Goal: Register for event/course

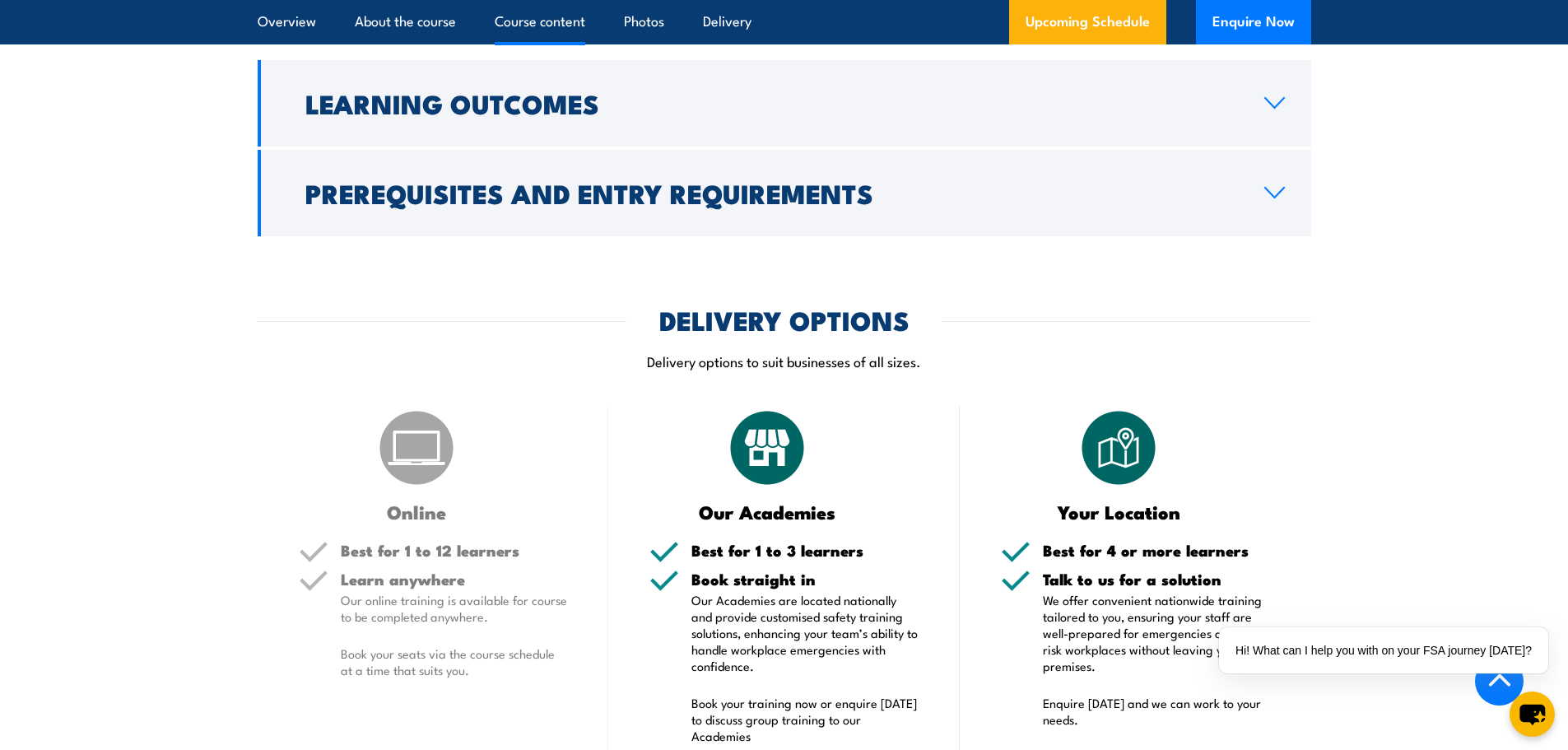
scroll to position [1895, 0]
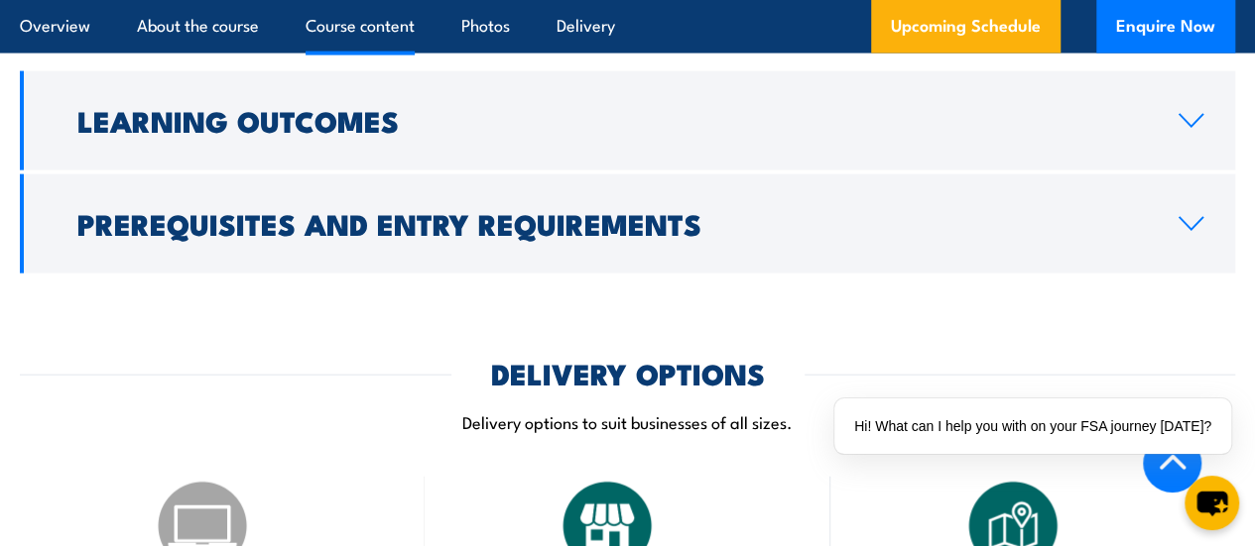
scroll to position [2182, 0]
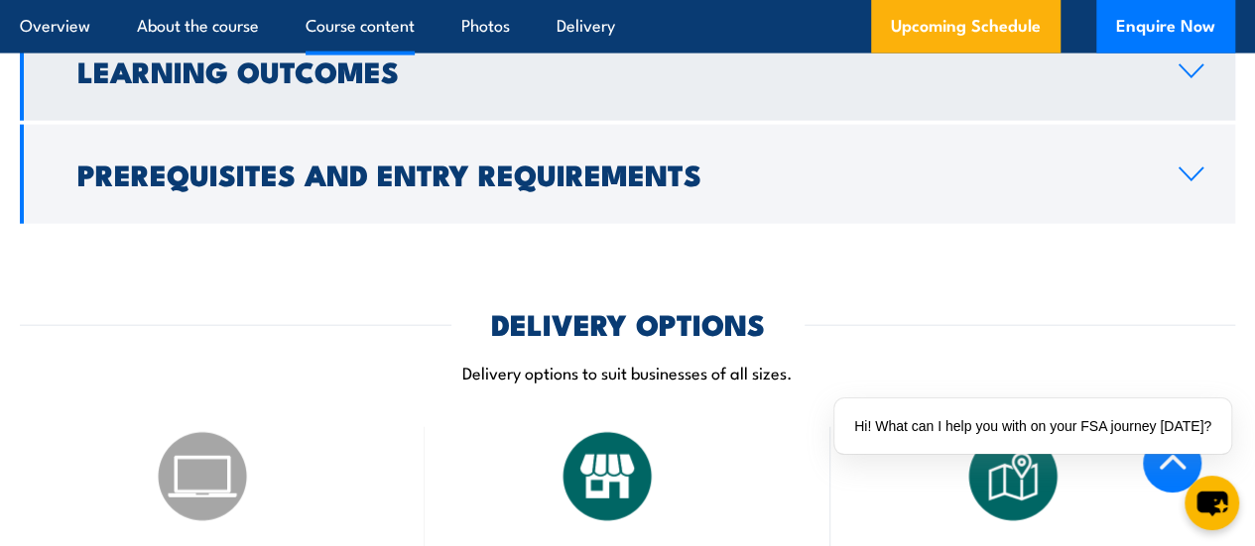
click at [353, 121] on link "Learning Outcomes" at bounding box center [627, 71] width 1215 height 99
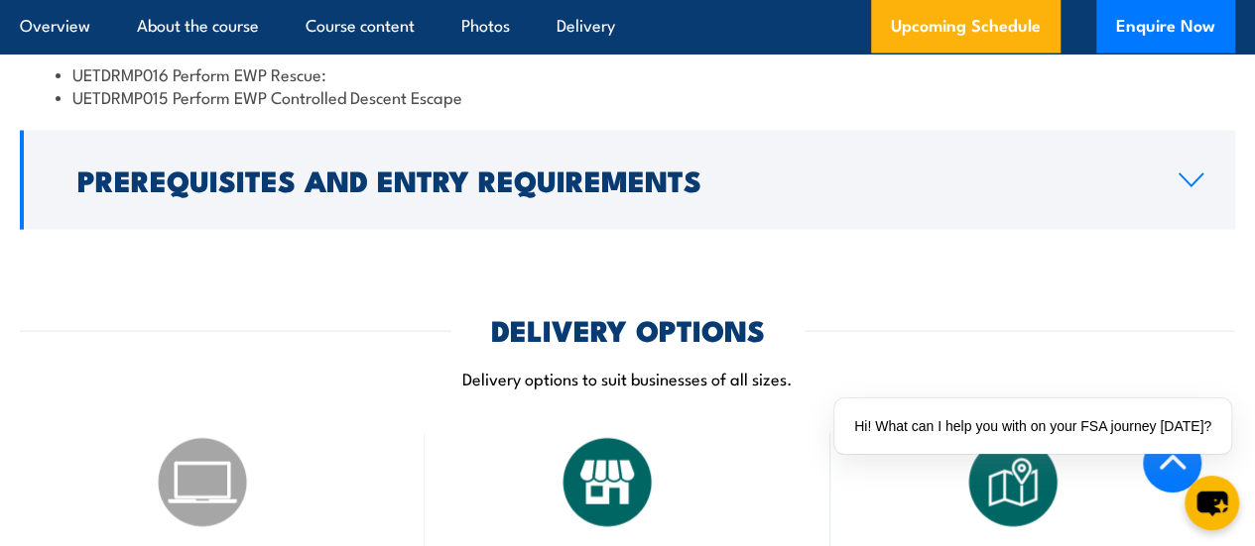
scroll to position [2101, 0]
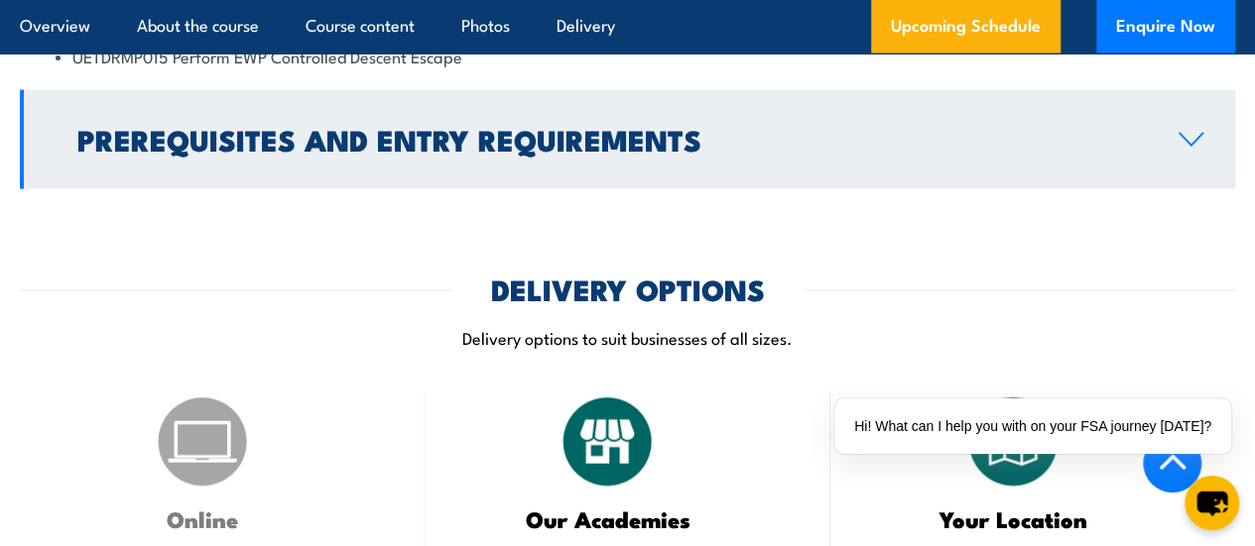
click at [337, 152] on h2 "Prerequisites and Entry Requirements" at bounding box center [611, 139] width 1069 height 26
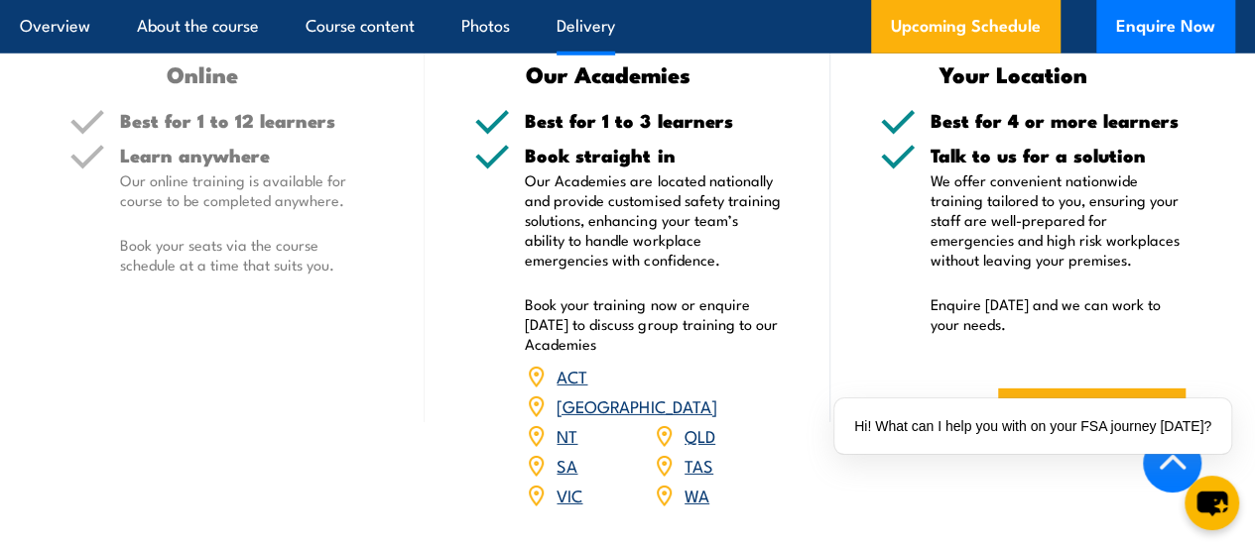
scroll to position [2978, 0]
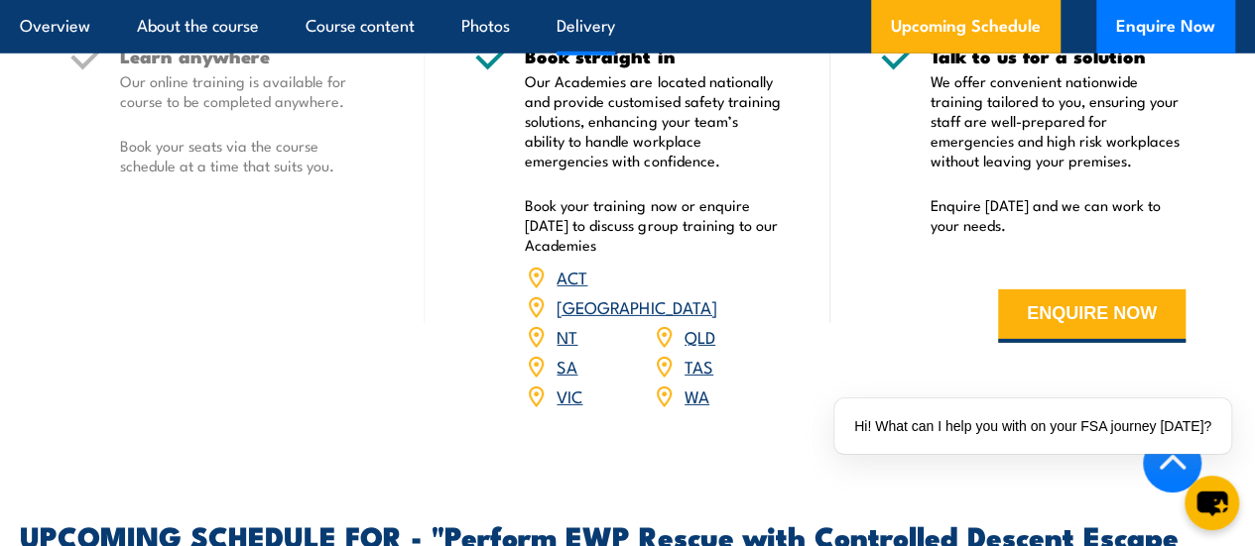
click at [565, 408] on link "VIC" at bounding box center [569, 396] width 26 height 24
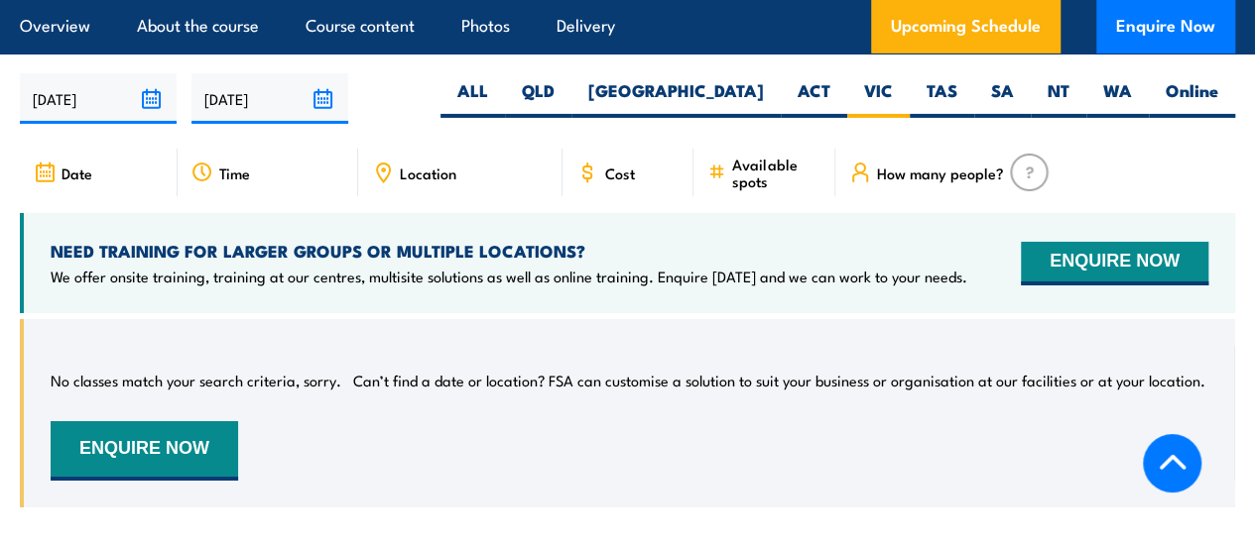
scroll to position [3301, 0]
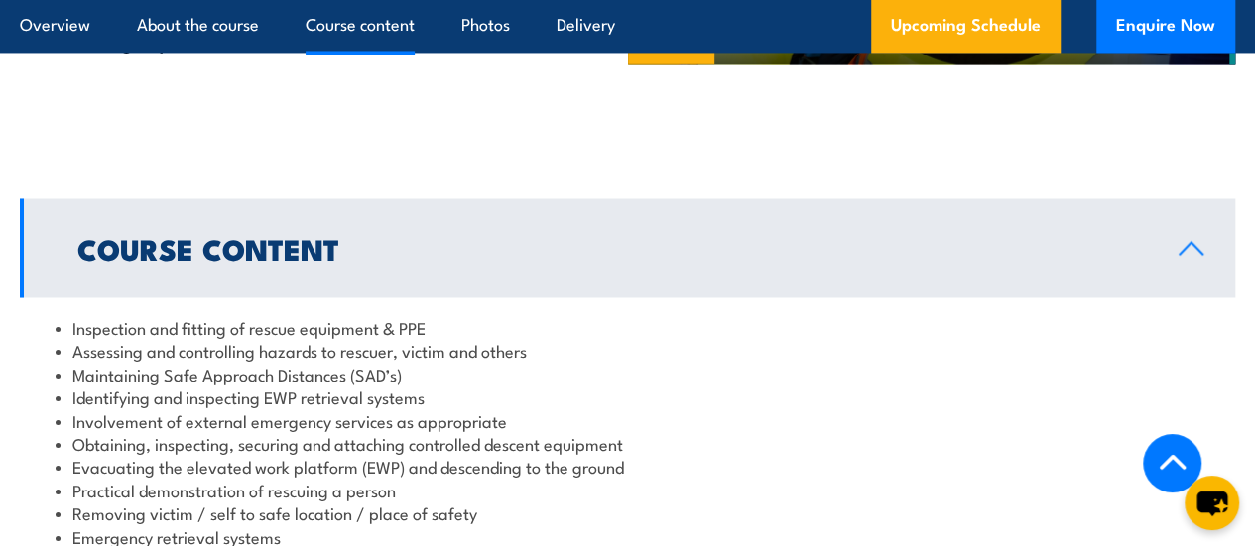
scroll to position [1884, 0]
